Goal: Download file/media

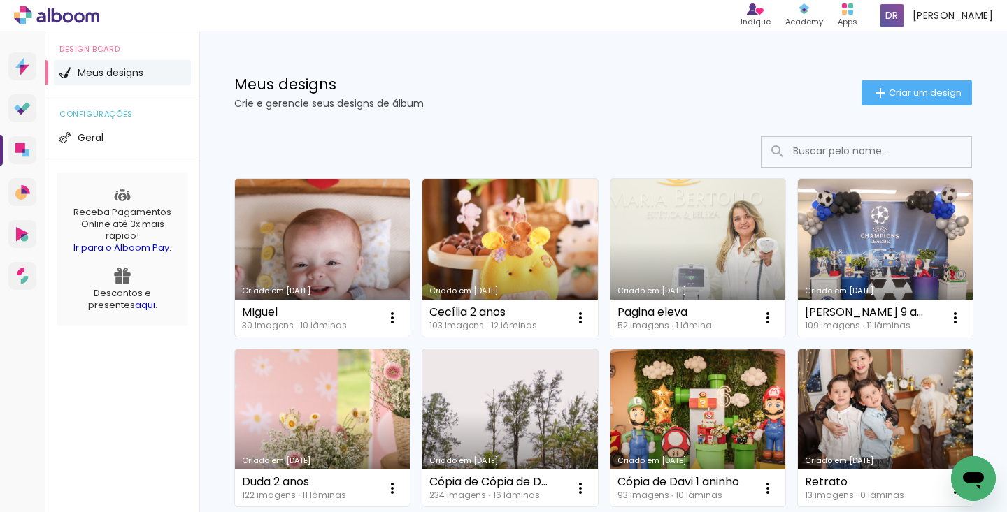
click at [374, 279] on link "Criado em [DATE]" at bounding box center [322, 258] width 175 height 158
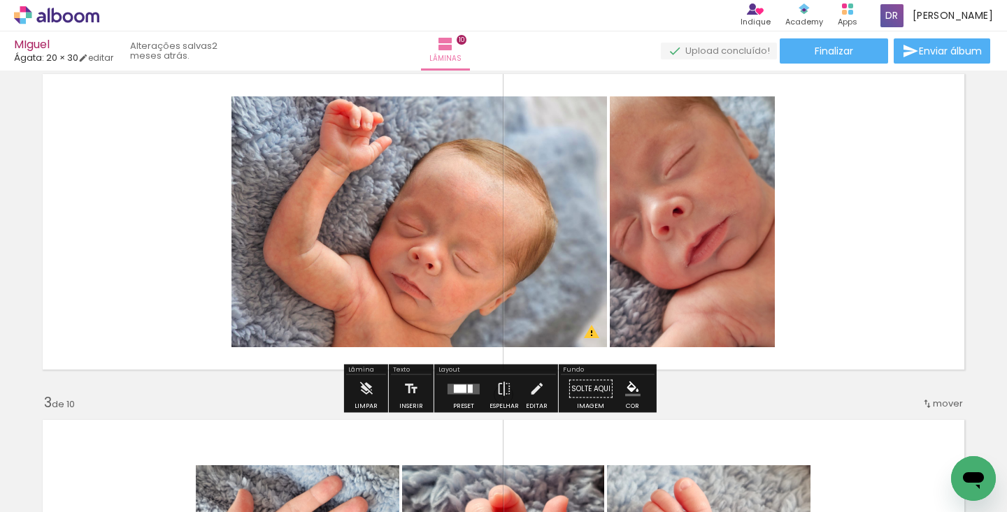
scroll to position [394, 0]
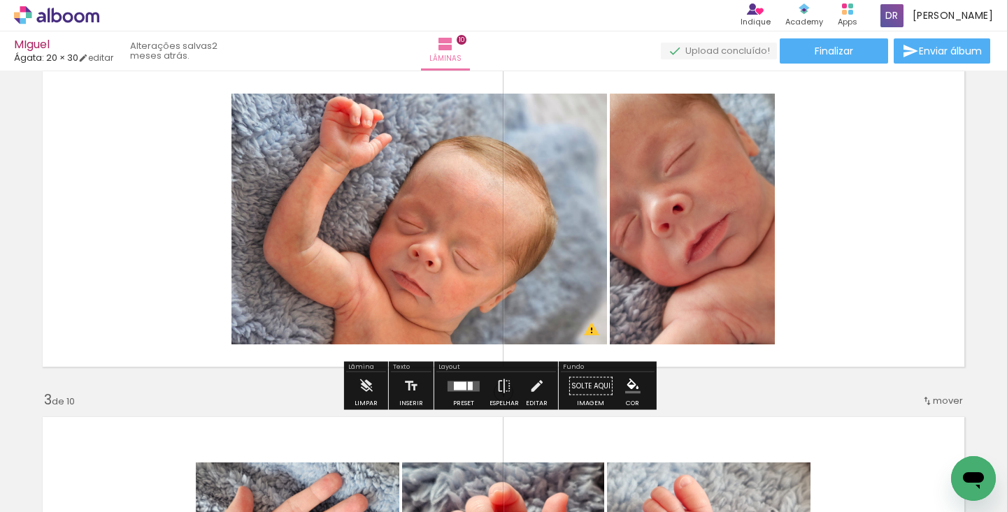
click at [462, 381] on quentale-layouter at bounding box center [463, 386] width 32 height 10
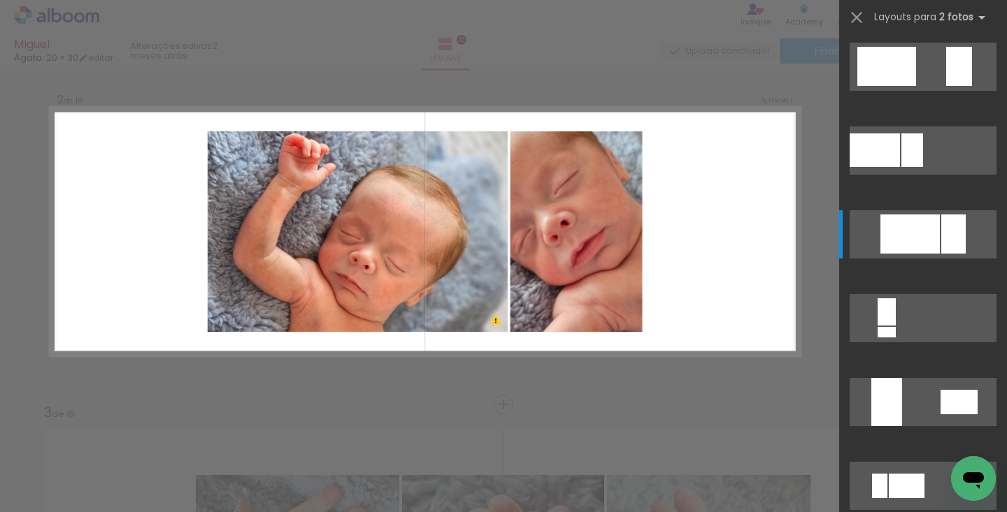
scroll to position [365, 0]
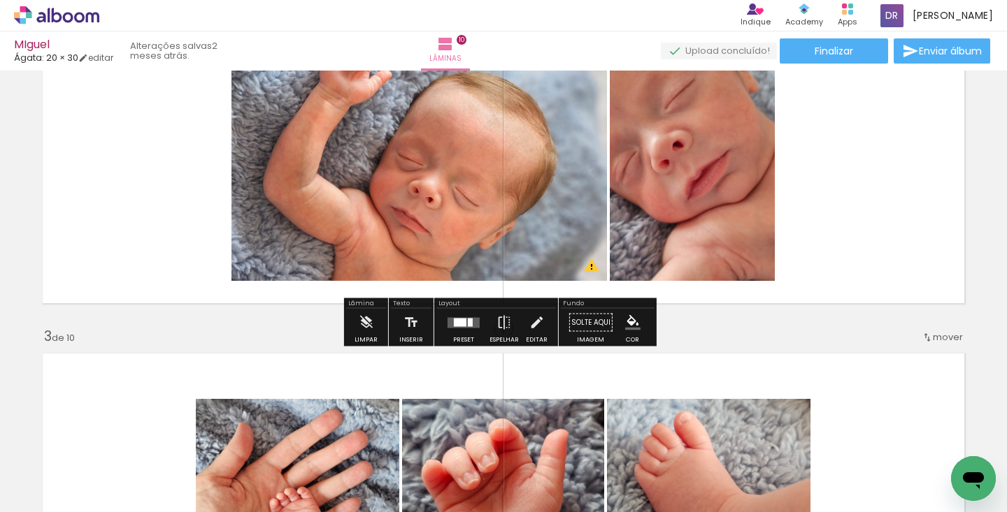
scroll to position [432, 0]
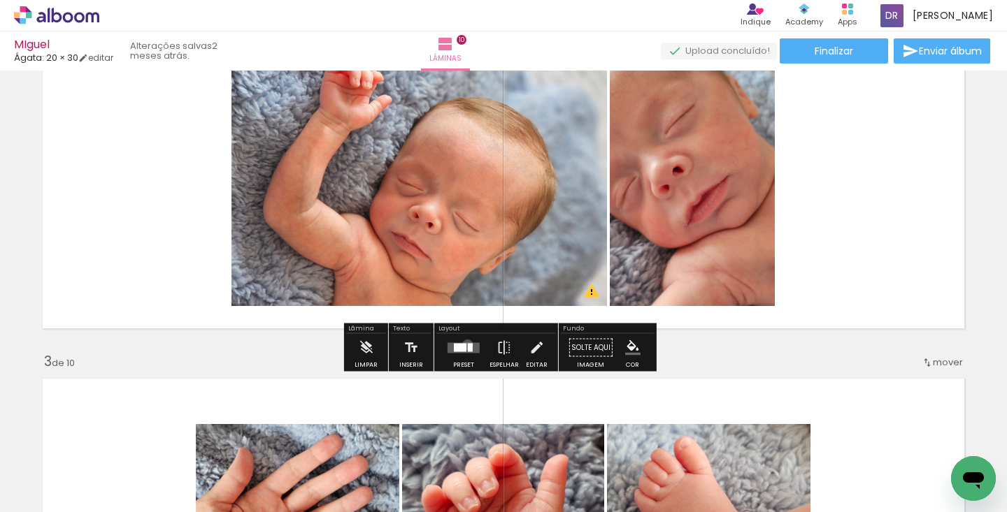
click at [468, 345] on div at bounding box center [470, 347] width 5 height 8
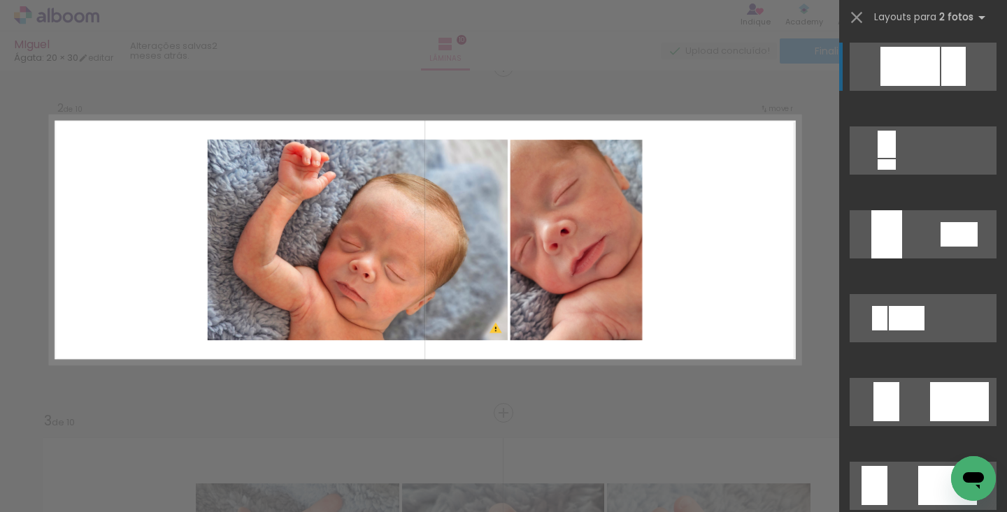
scroll to position [365, 0]
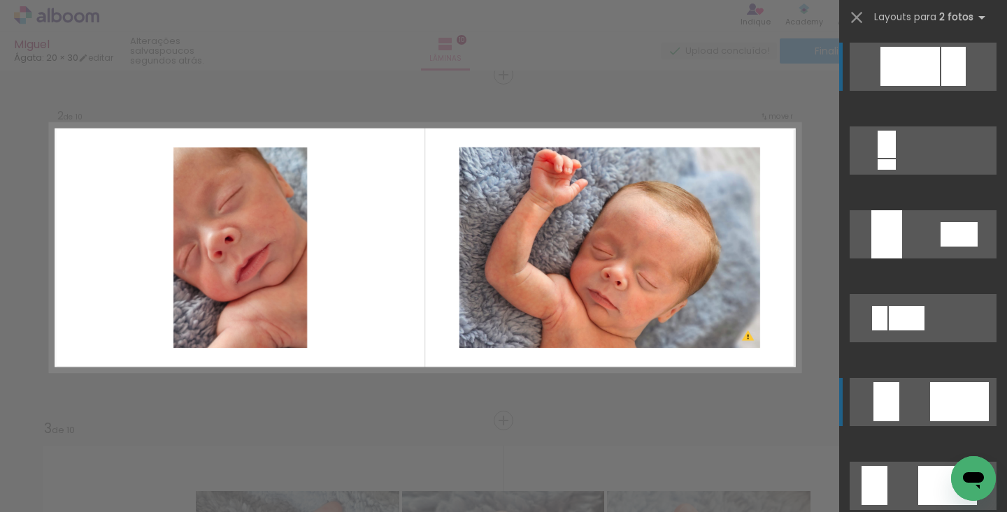
click at [914, 399] on quentale-layouter at bounding box center [923, 402] width 147 height 48
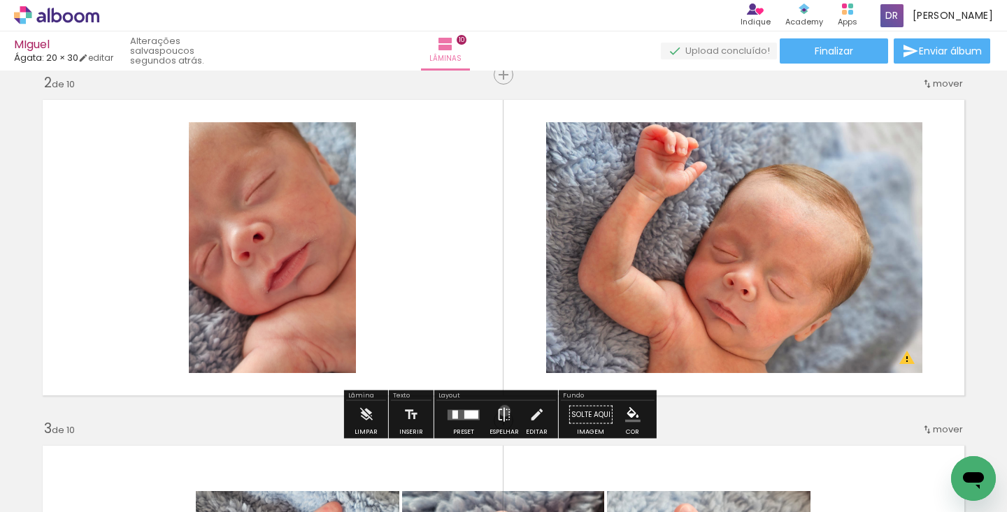
click at [501, 411] on iron-icon at bounding box center [503, 415] width 15 height 28
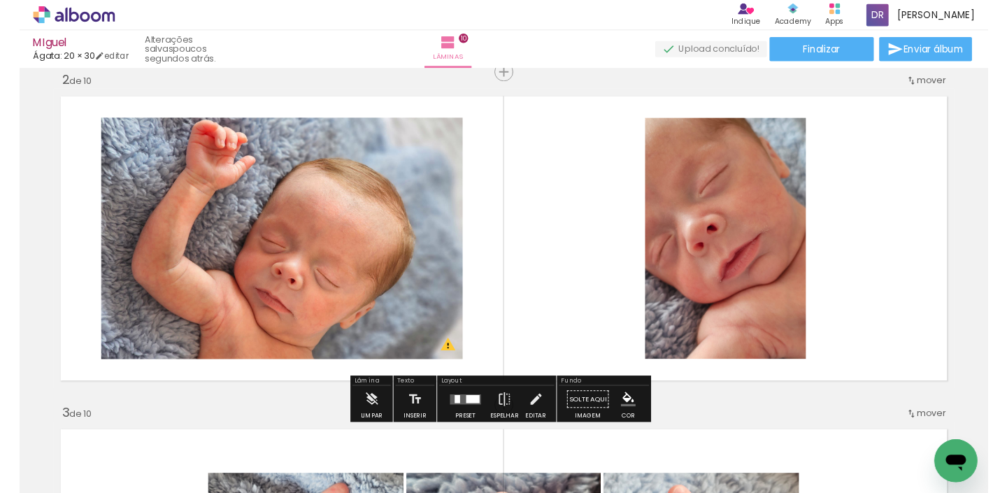
scroll to position [368, 0]
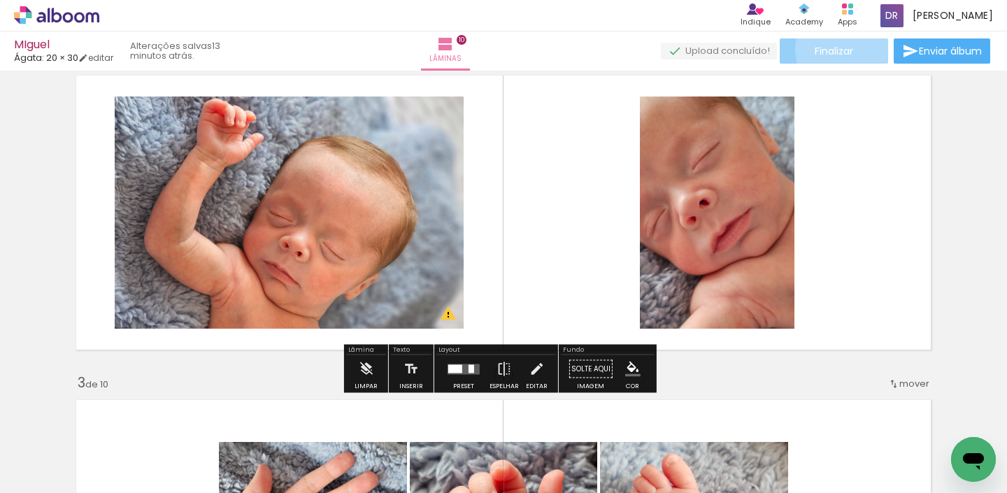
click at [848, 49] on span "Finalizar" at bounding box center [834, 51] width 38 height 10
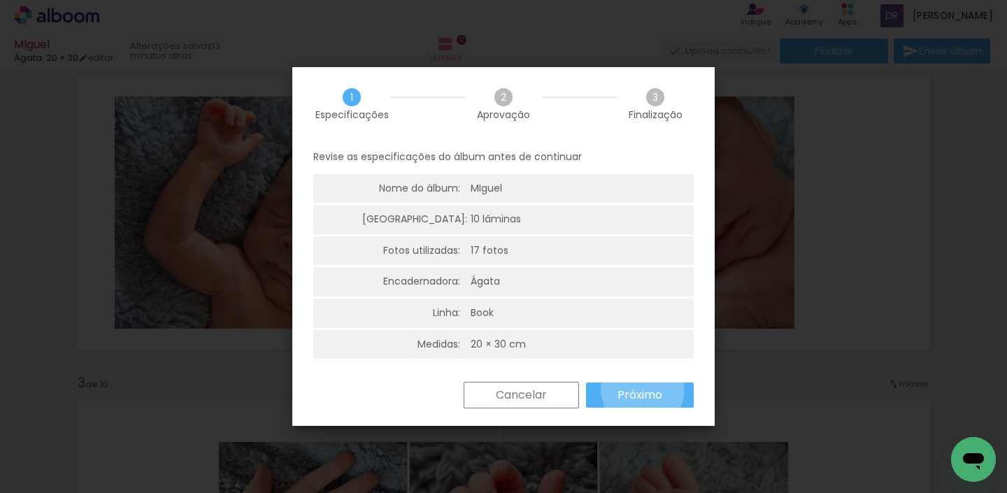
click at [0, 0] on slot "Próximo" at bounding box center [0, 0] width 0 height 0
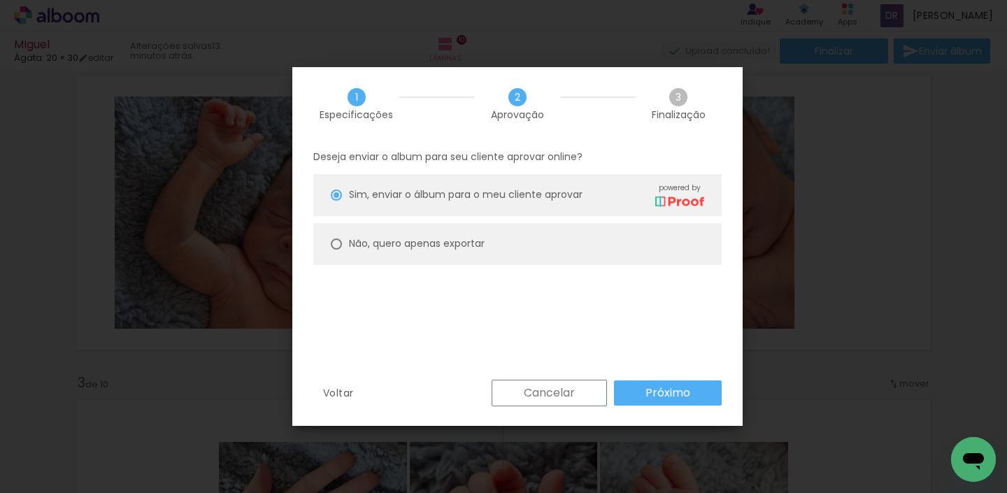
click at [336, 243] on div at bounding box center [336, 243] width 11 height 11
type paper-radio-button "on"
click at [0, 0] on slot "Próximo" at bounding box center [0, 0] width 0 height 0
type input "Alta, 300 DPI"
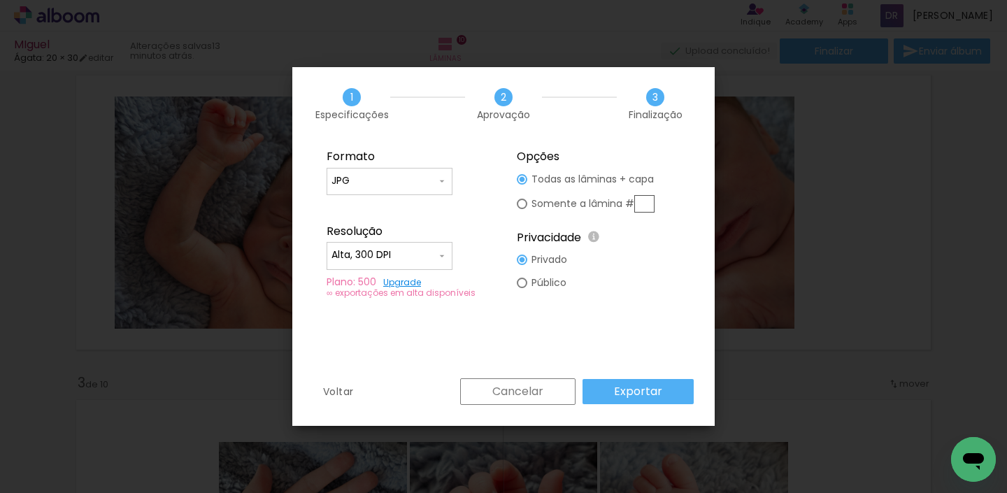
click at [526, 201] on paper-radio-button "Somente a lâmina #" at bounding box center [586, 204] width 138 height 26
type paper-radio-button "on"
click at [644, 207] on input "text" at bounding box center [644, 203] width 20 height 17
type input "2"
click at [619, 404] on div "Cancelar Exportar" at bounding box center [573, 391] width 241 height 27
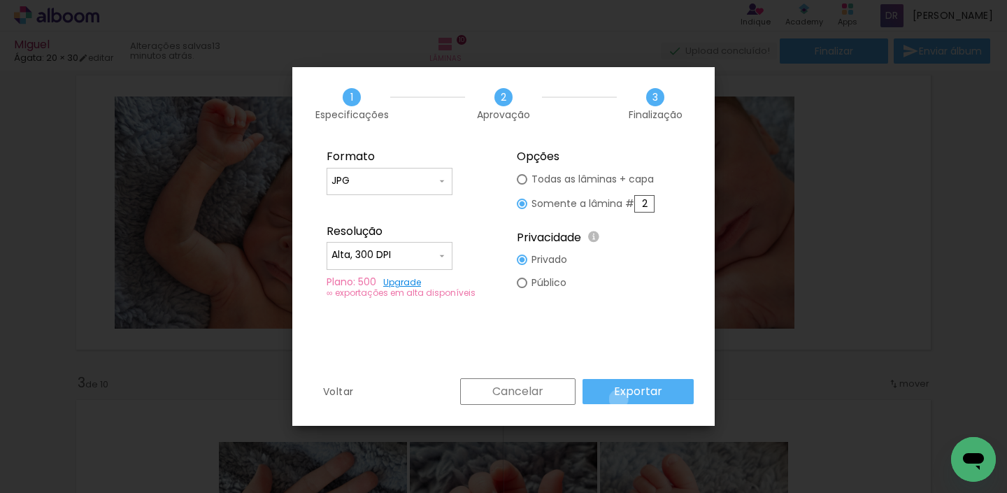
click at [621, 399] on paper-button "Exportar" at bounding box center [637, 391] width 111 height 25
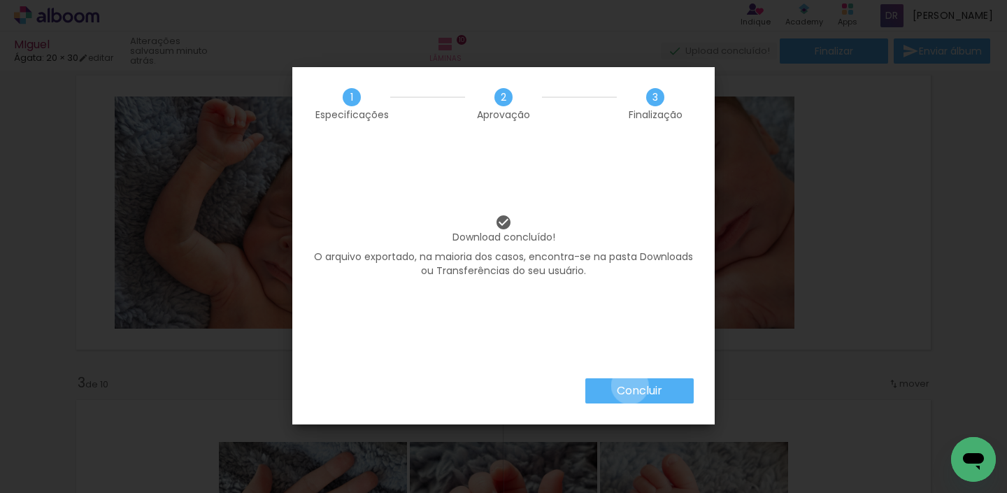
click at [0, 0] on slot "Concluir" at bounding box center [0, 0] width 0 height 0
